Goal: Task Accomplishment & Management: Use online tool/utility

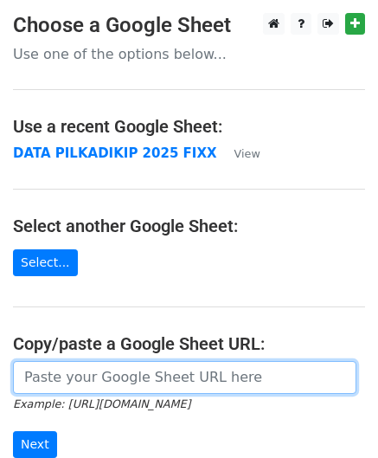
click at [29, 364] on input "url" at bounding box center [184, 377] width 343 height 33
paste input "https://docs.google.com/spreadsheets/d/19lXQmf4l71swiX2SsZByBl8CWmrvsAywCTpSnXE…"
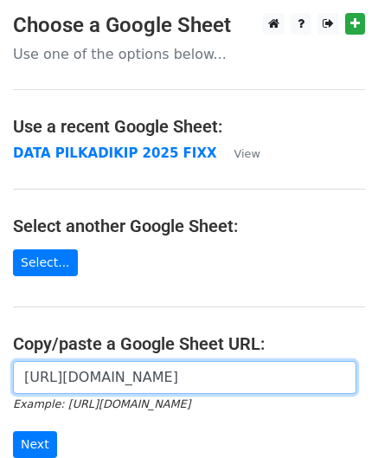
scroll to position [0, 483]
type input "https://docs.google.com/spreadsheets/d/19lXQmf4l71swiX2SsZByBl8CWmrvsAywCTpSnXE…"
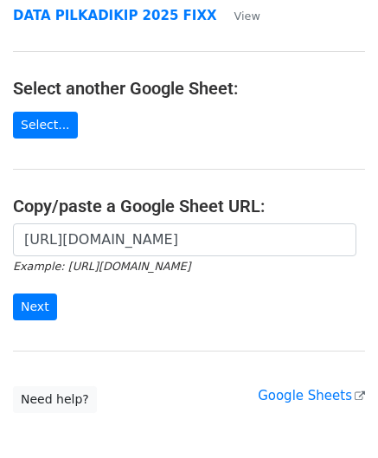
scroll to position [138, 0]
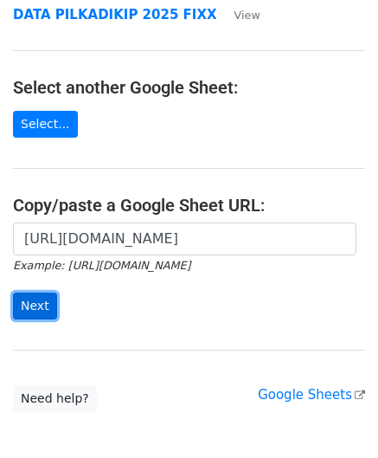
click at [25, 312] on input "Next" at bounding box center [35, 305] width 44 height 27
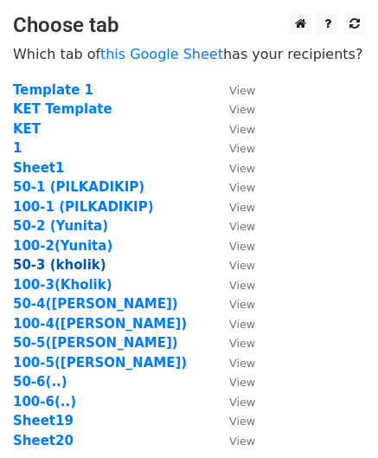
click at [33, 267] on strong "50-3 (kholik)" at bounding box center [59, 265] width 93 height 16
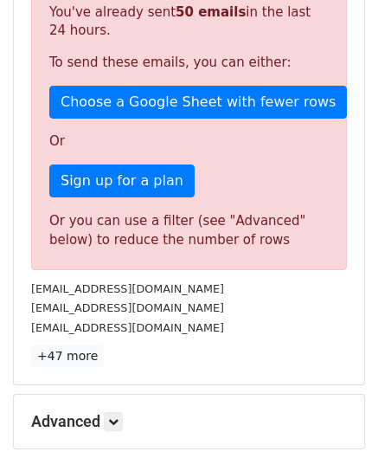
scroll to position [652, 0]
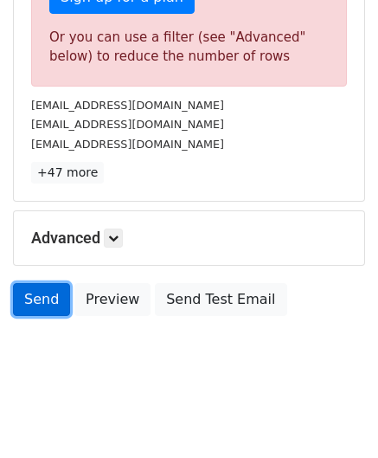
click at [46, 298] on link "Send" at bounding box center [41, 299] width 57 height 33
click at [54, 293] on link "Send" at bounding box center [41, 299] width 57 height 33
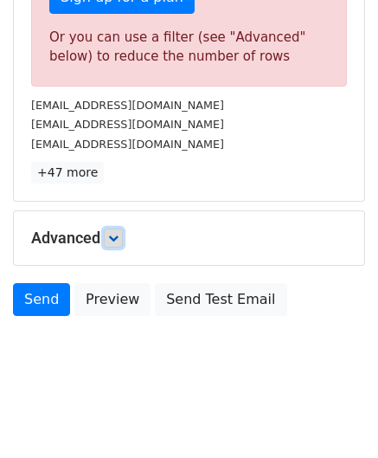
click at [112, 235] on icon at bounding box center [113, 238] width 10 height 10
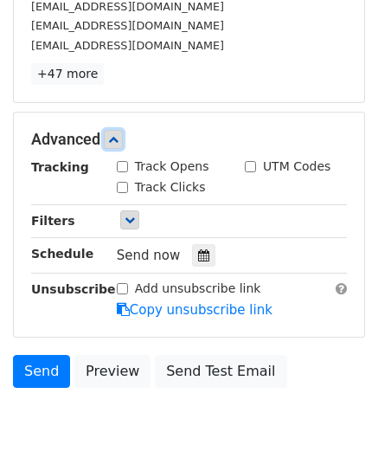
scroll to position [754, 0]
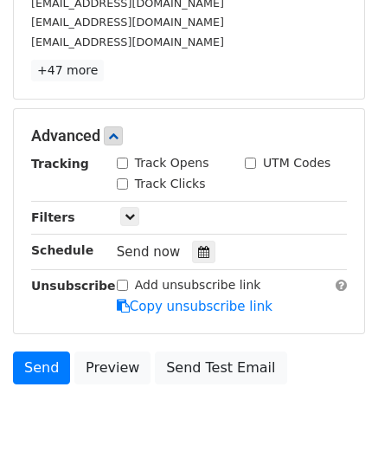
click at [121, 160] on input "Track Opens" at bounding box center [122, 162] width 11 height 11
checkbox input "true"
click at [120, 138] on link at bounding box center [113, 135] width 19 height 19
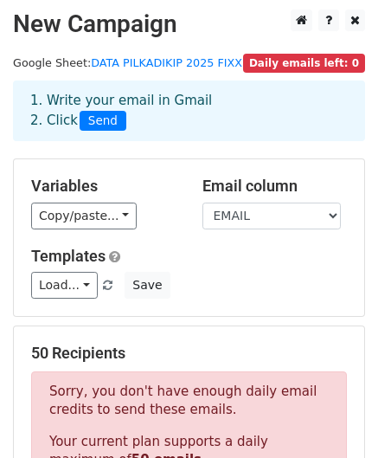
scroll to position [0, 0]
